Goal: Navigation & Orientation: Find specific page/section

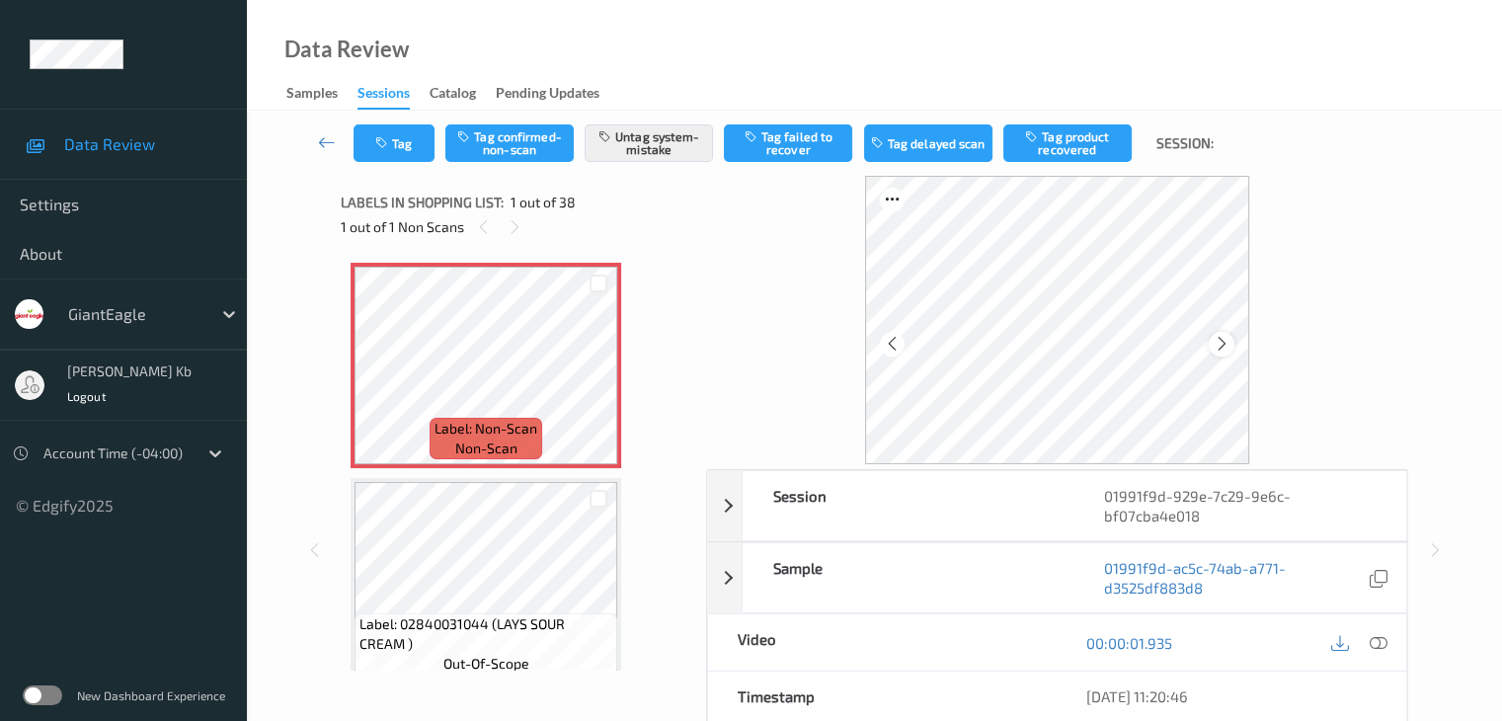
click at [1219, 336] on icon at bounding box center [1222, 344] width 17 height 18
click at [327, 142] on icon at bounding box center [327, 142] width 18 height 20
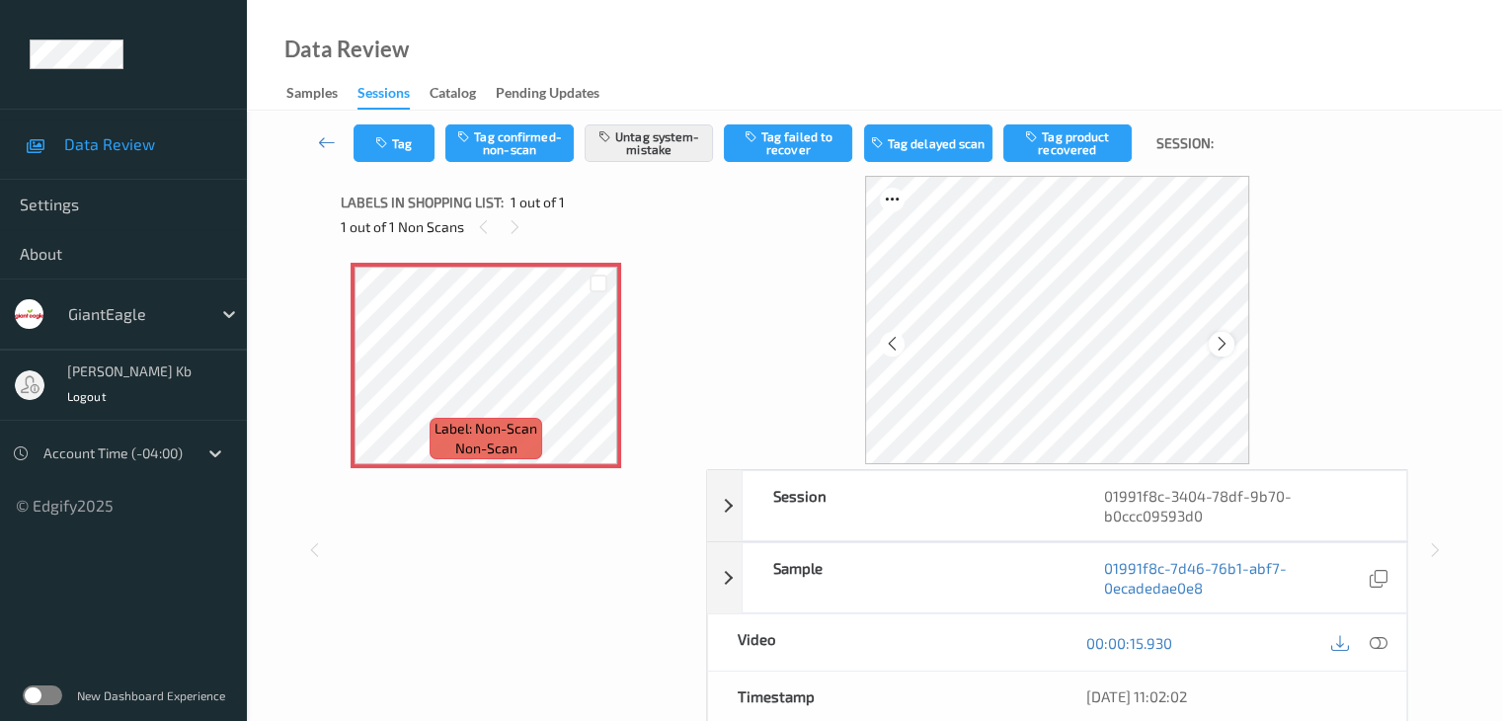
click at [1224, 342] on icon at bounding box center [1222, 344] width 17 height 18
click at [1224, 341] on icon at bounding box center [1222, 344] width 17 height 18
